Goal: Complete application form

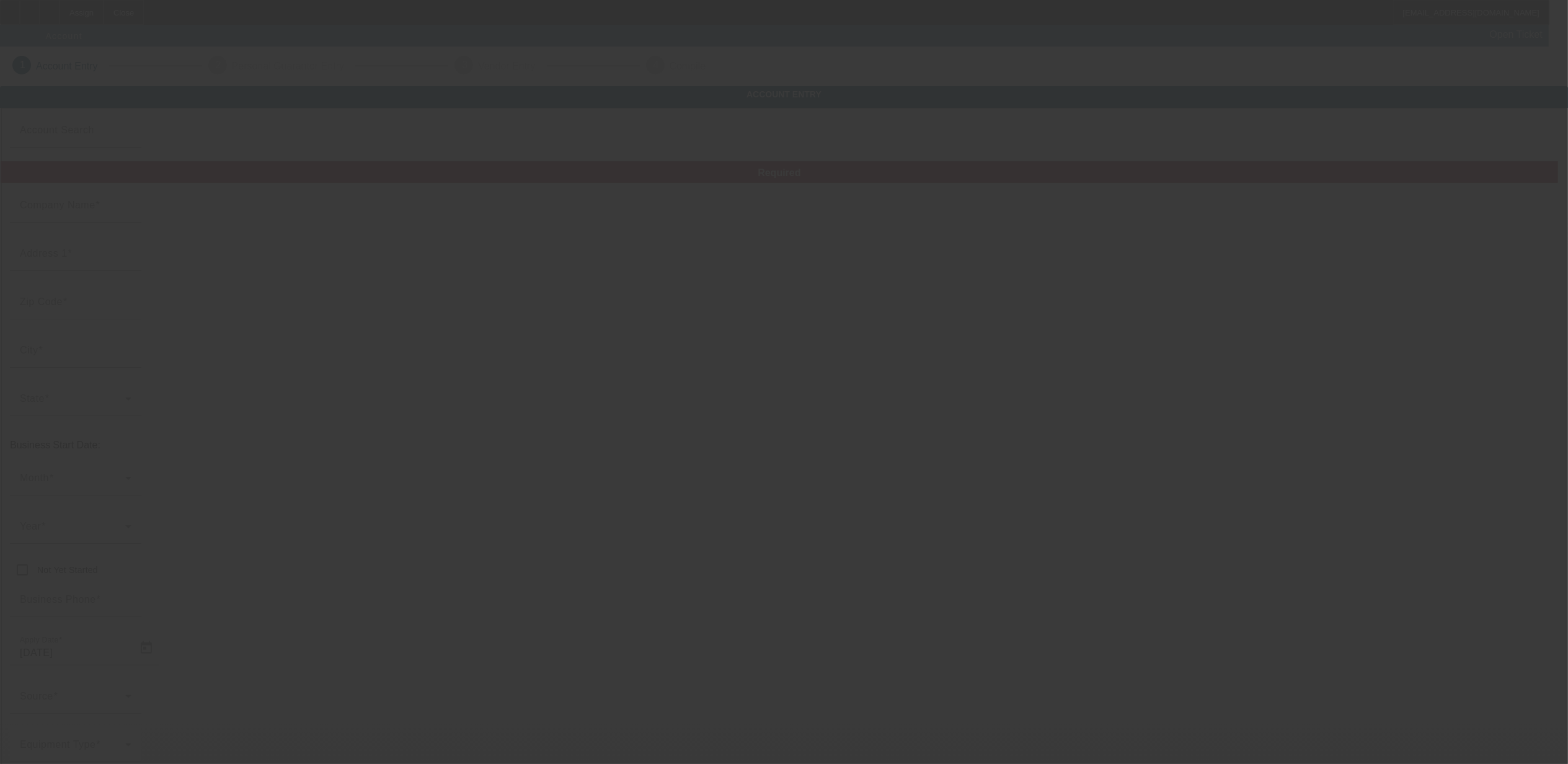
type input "Swag Customs, LLC"
type input "1260 Airport Dr"
type input "30107"
type input "Ball Ground"
type input "(770) 410-5080"
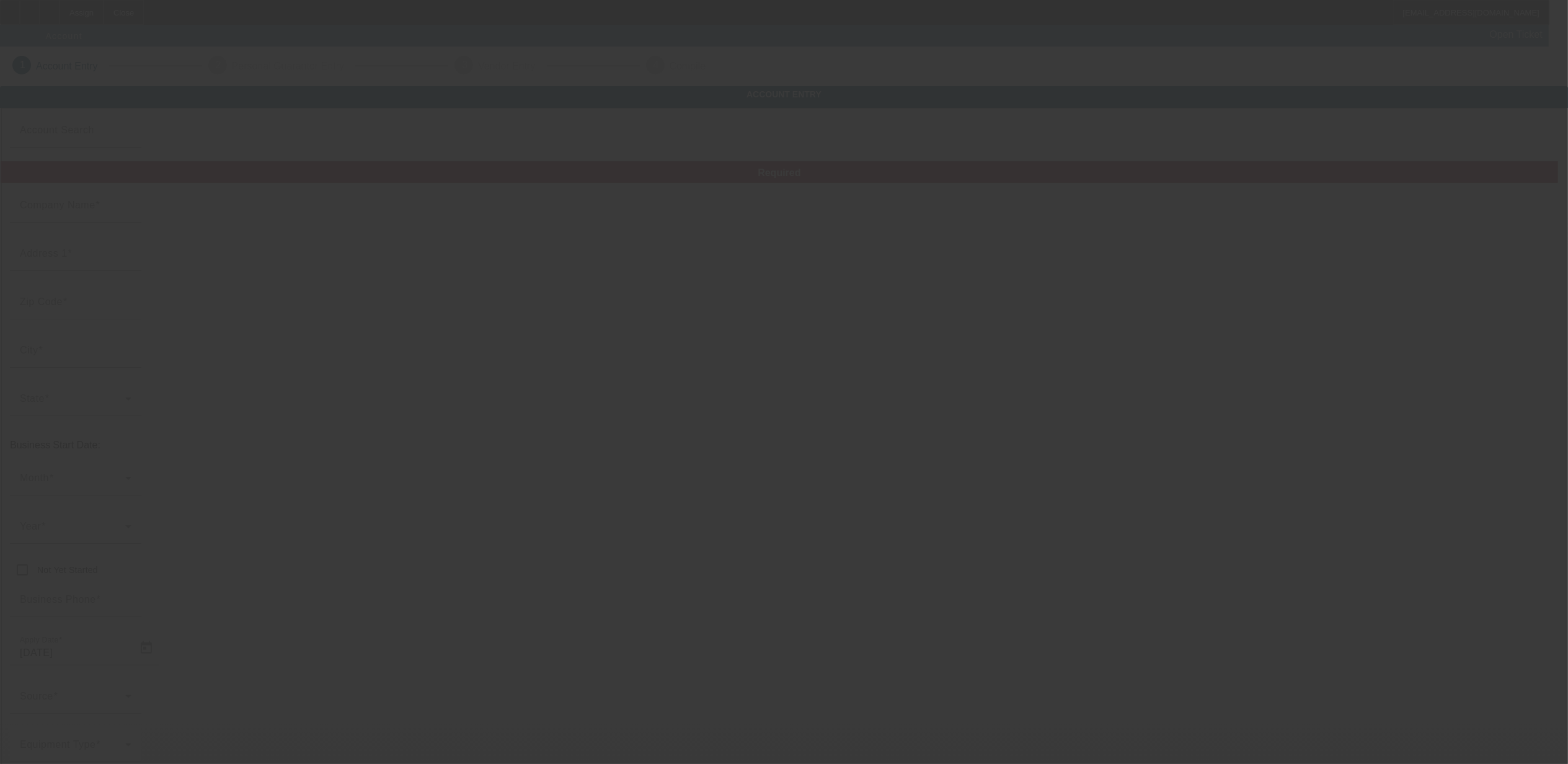
type input "themgroup@ionet.net"
type input "Cherokee"
type input "45-5566123"
type input "Apparel Decorator"
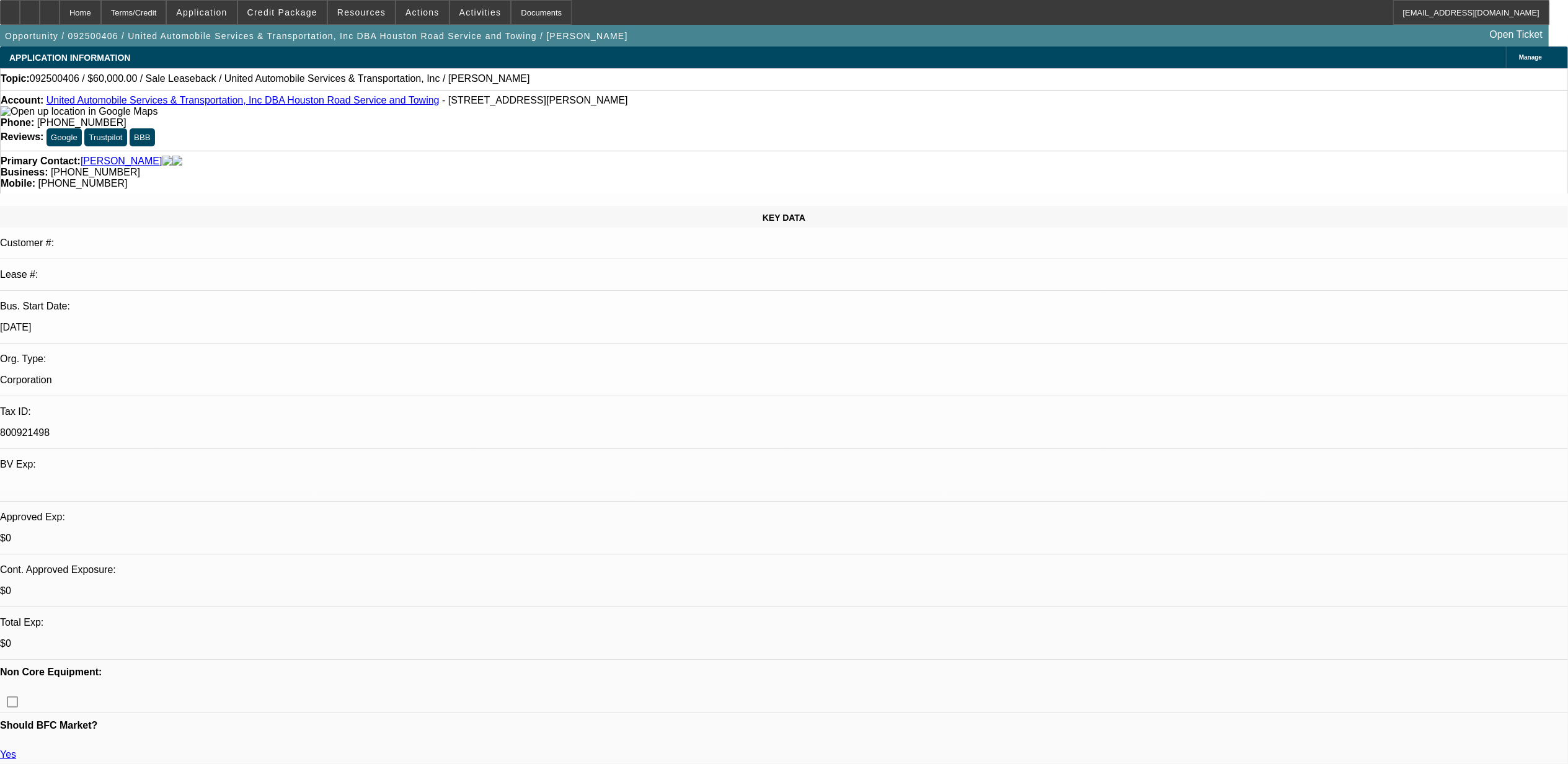
select select "0"
select select "2"
select select "0.1"
select select "4"
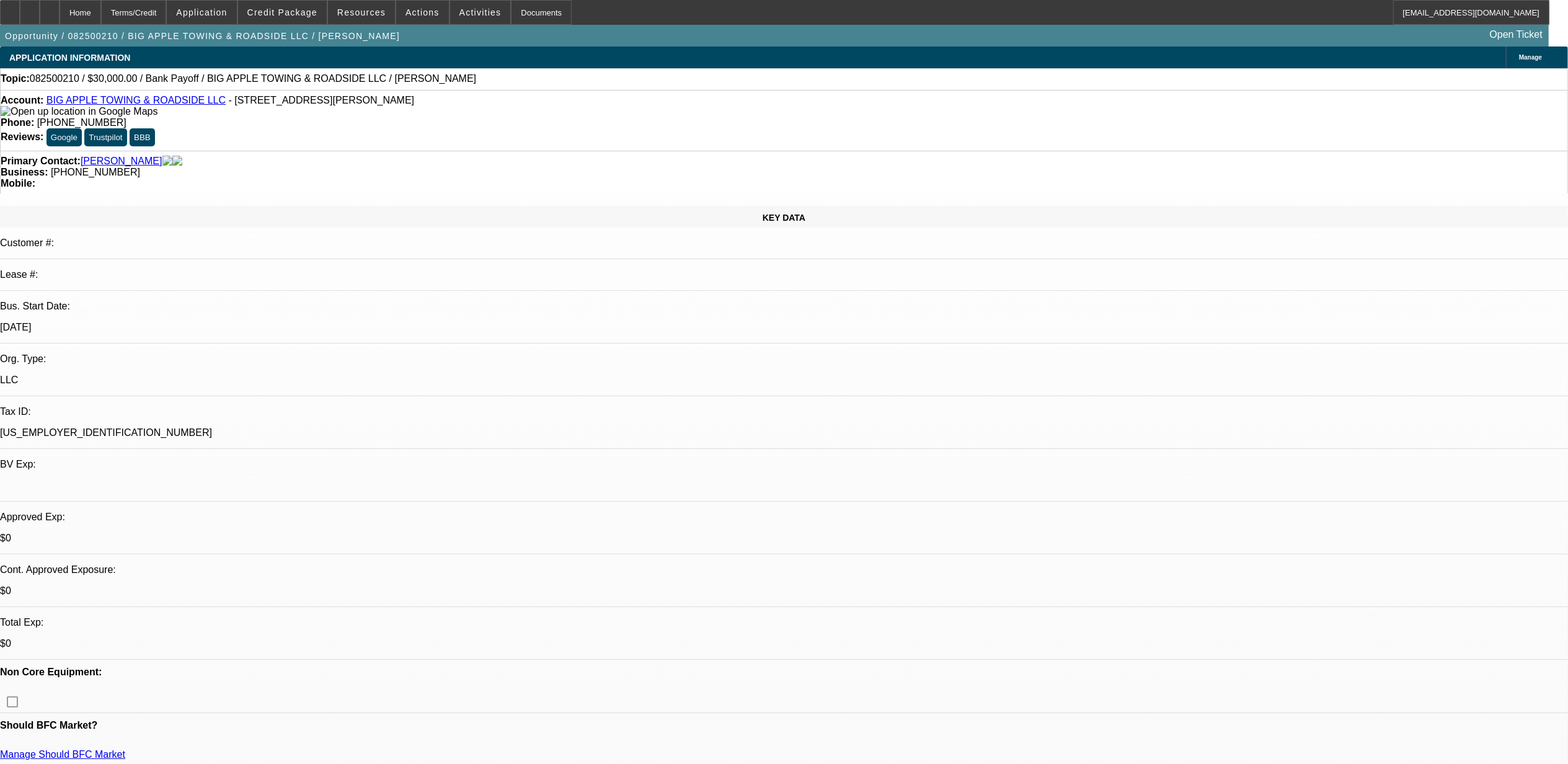
select select "0"
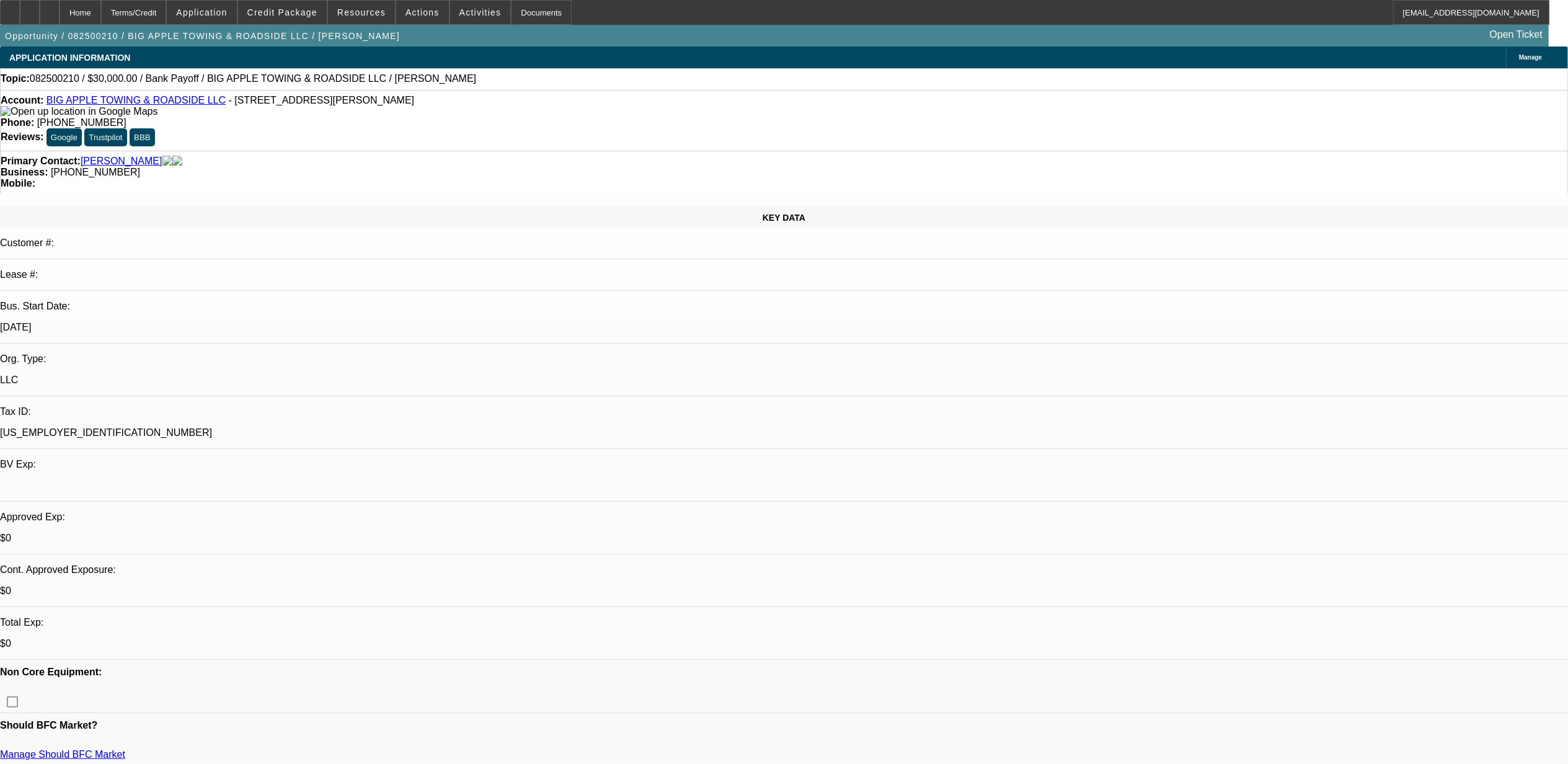
select select "0"
select select "0.1"
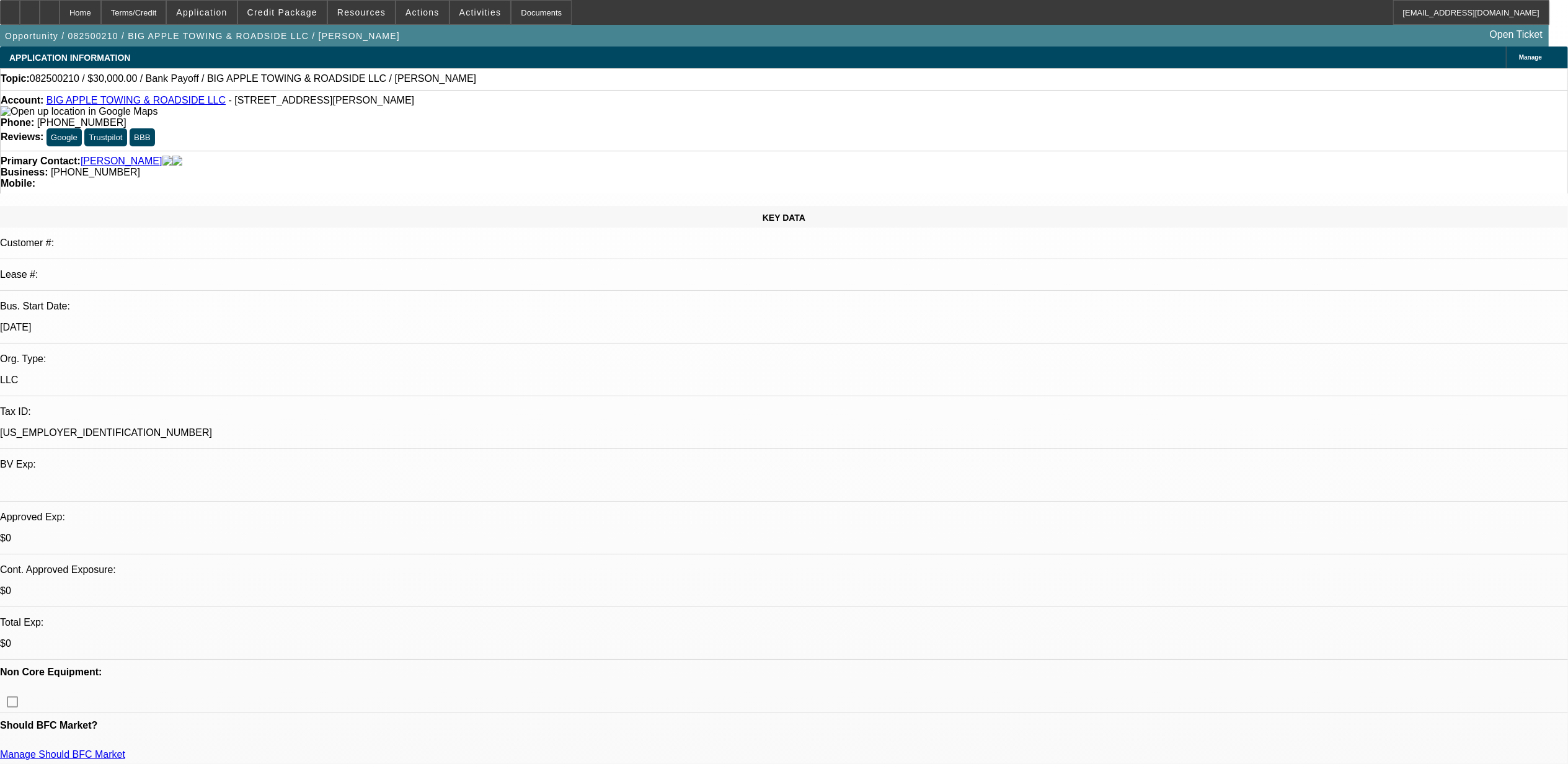
select select "2"
select select "0"
select select "1"
select select "2"
select select "6"
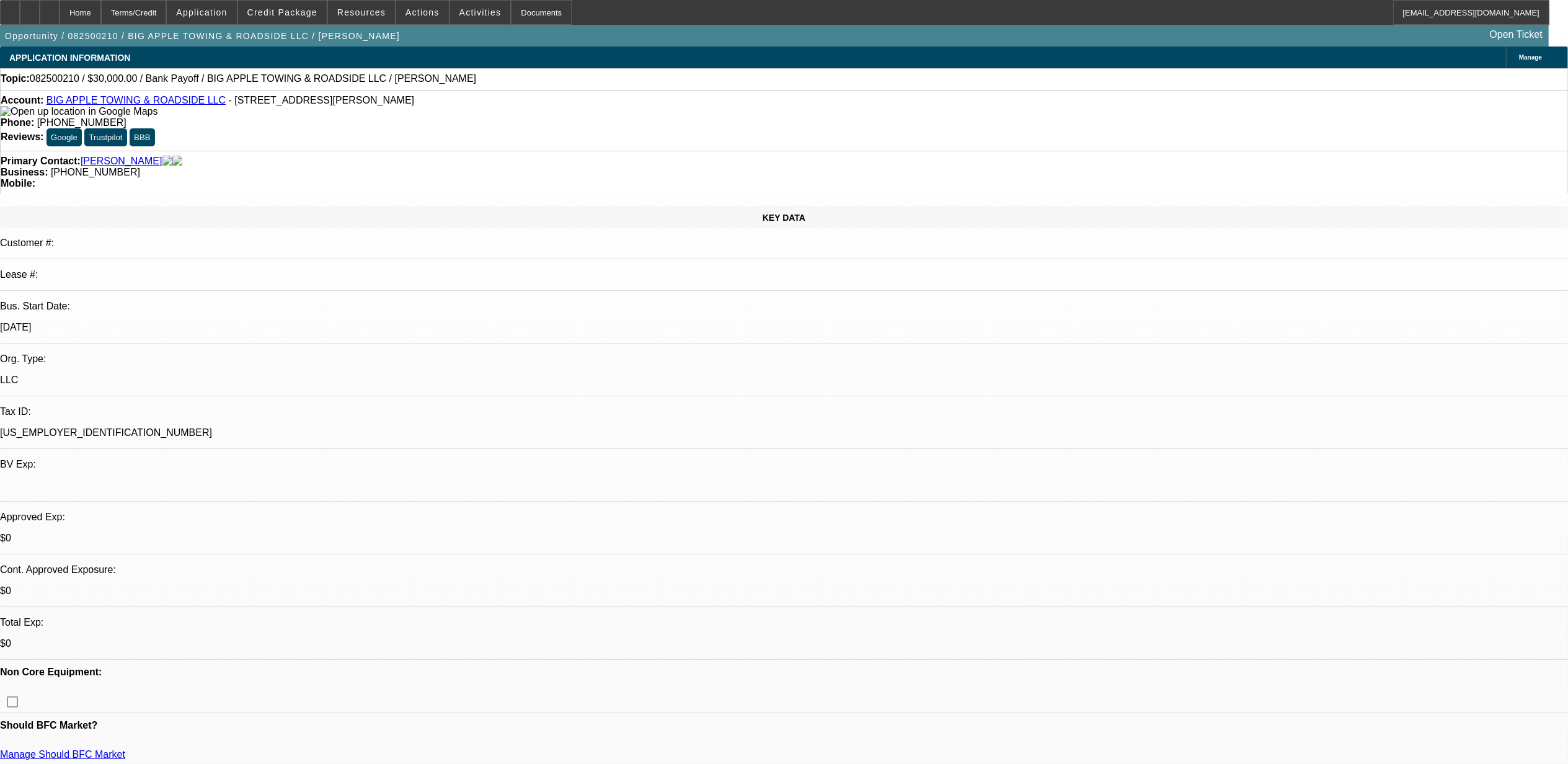
select select "1"
select select "2"
select select "6"
select select "1"
select select "2"
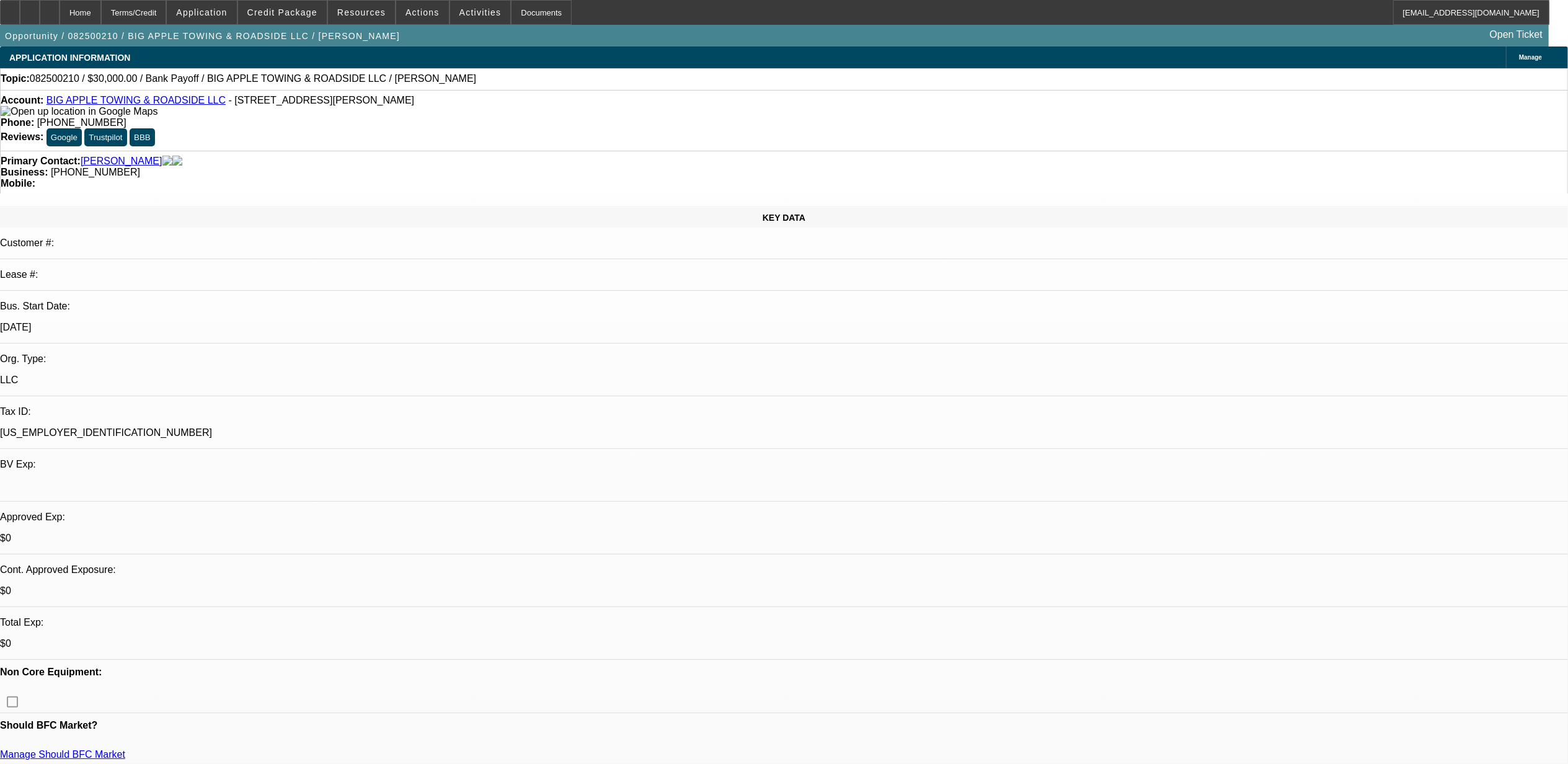
select select "6"
select select "1"
select select "2"
select select "6"
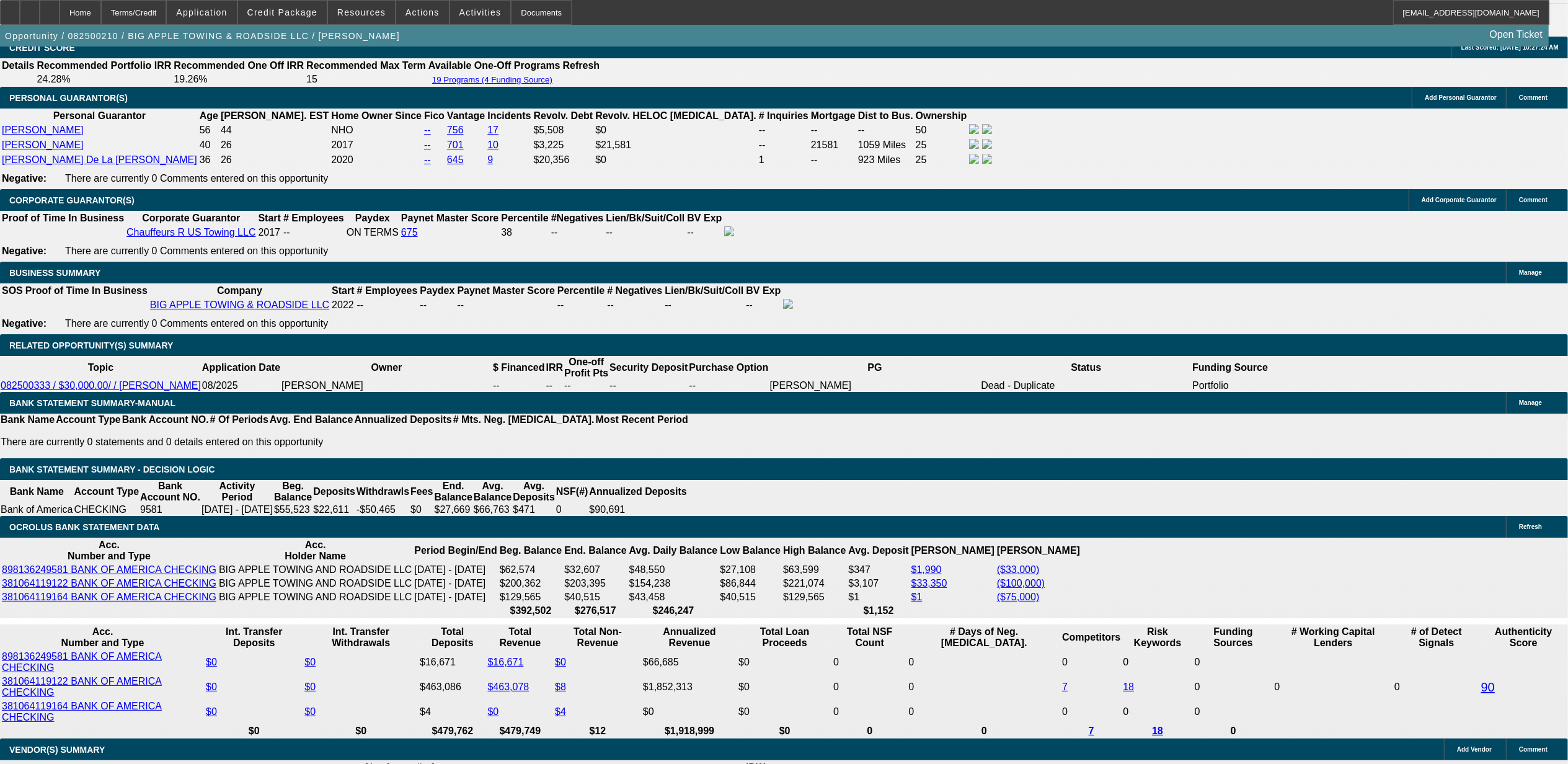
scroll to position [1901, 0]
